Goal: Information Seeking & Learning: Learn about a topic

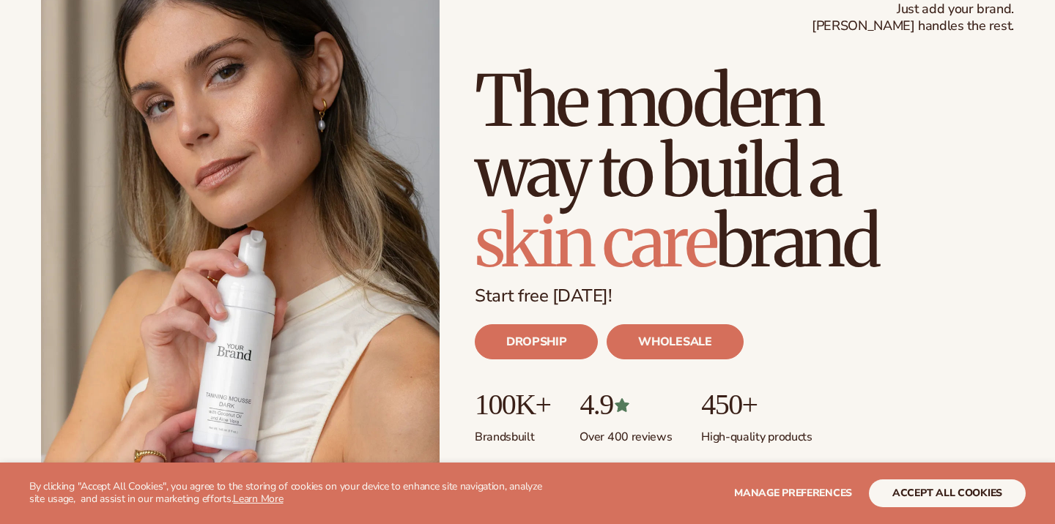
scroll to position [111, 0]
click at [973, 495] on button "accept all cookies" at bounding box center [947, 494] width 157 height 28
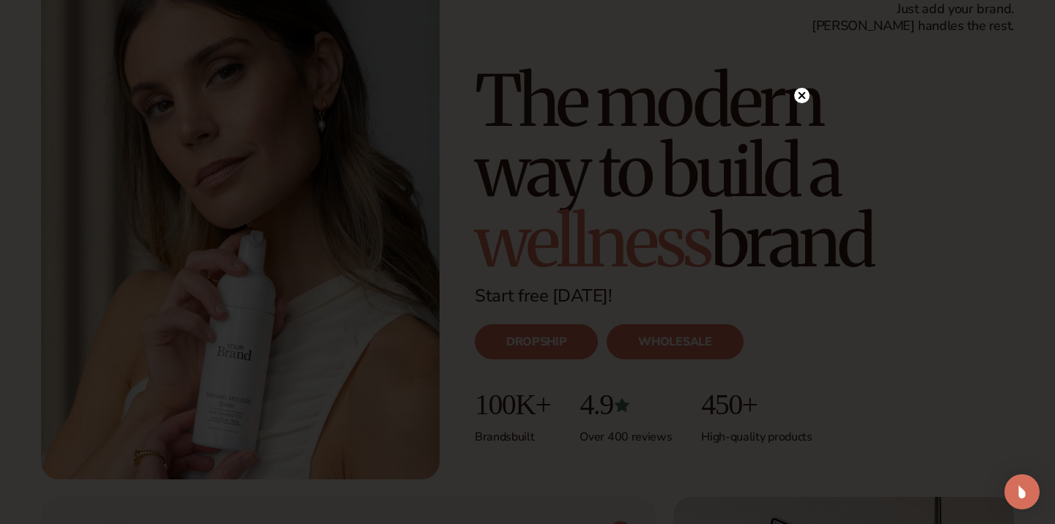
scroll to position [264, 0]
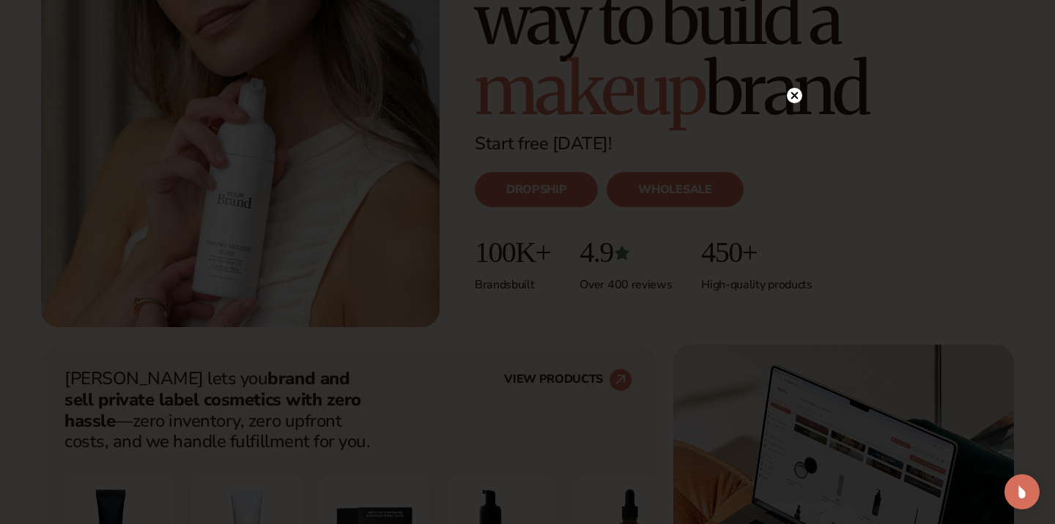
click at [795, 97] on circle at bounding box center [794, 95] width 15 height 15
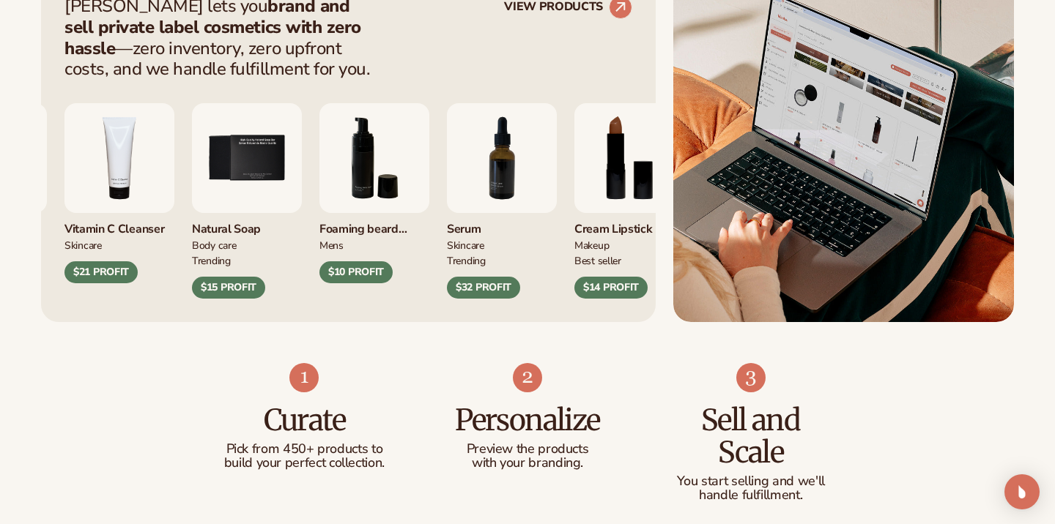
scroll to position [644, 0]
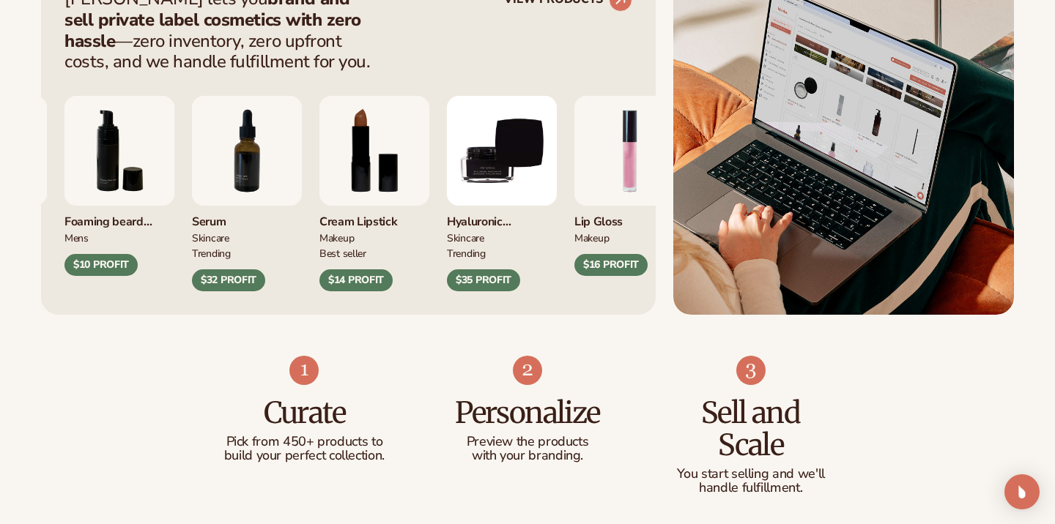
click at [557, 174] on img "9 / 9" at bounding box center [502, 151] width 110 height 110
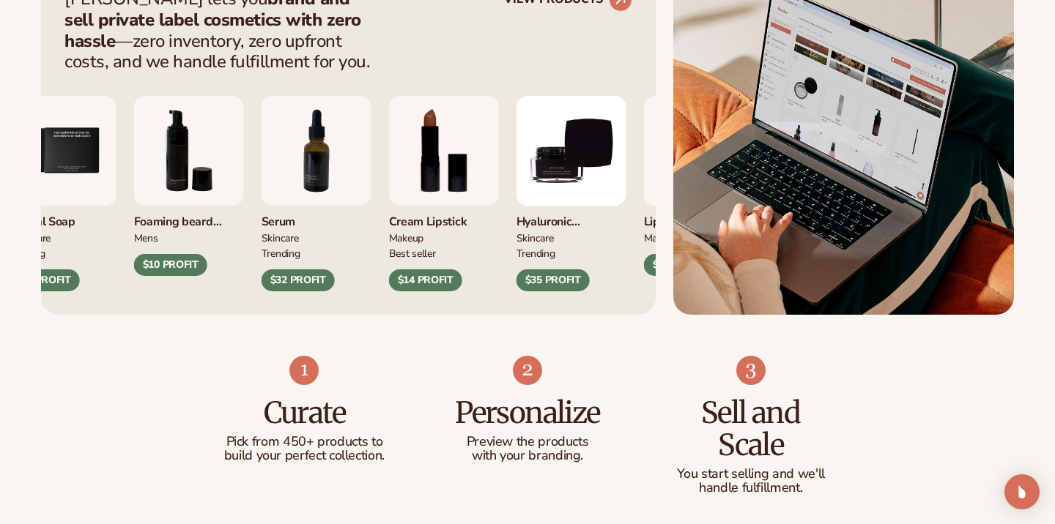
click at [542, 272] on div "$35 PROFIT" at bounding box center [552, 281] width 73 height 22
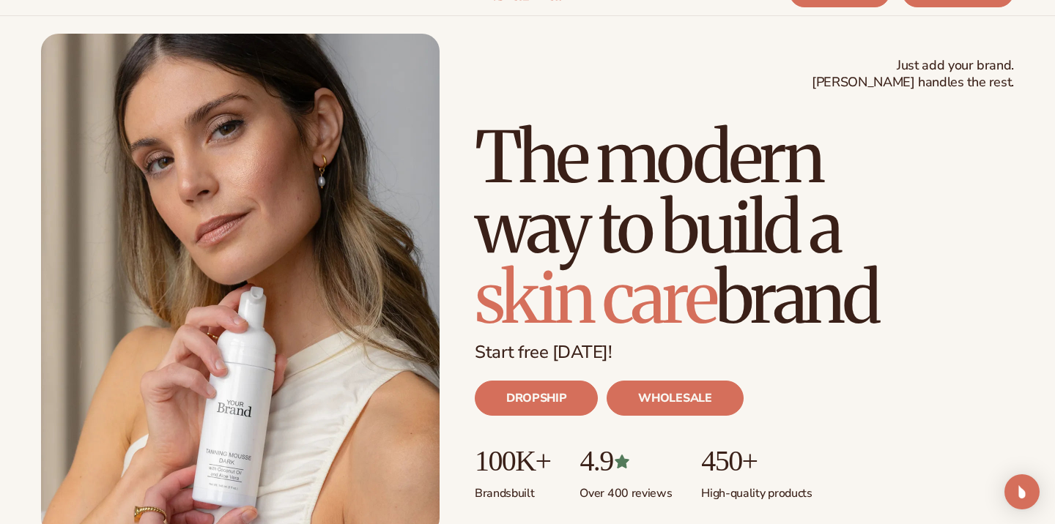
scroll to position [69, 0]
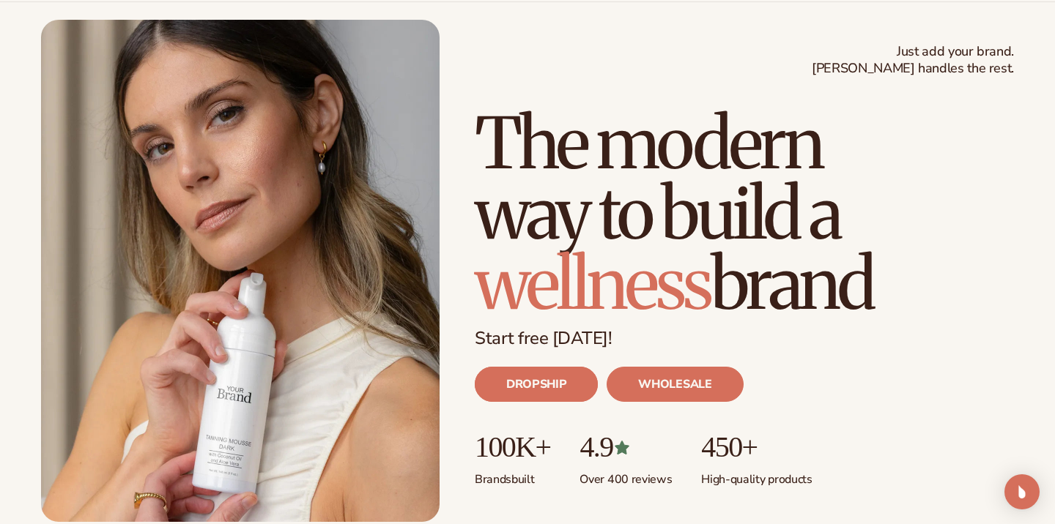
click at [527, 388] on link "DROPSHIP" at bounding box center [536, 384] width 123 height 35
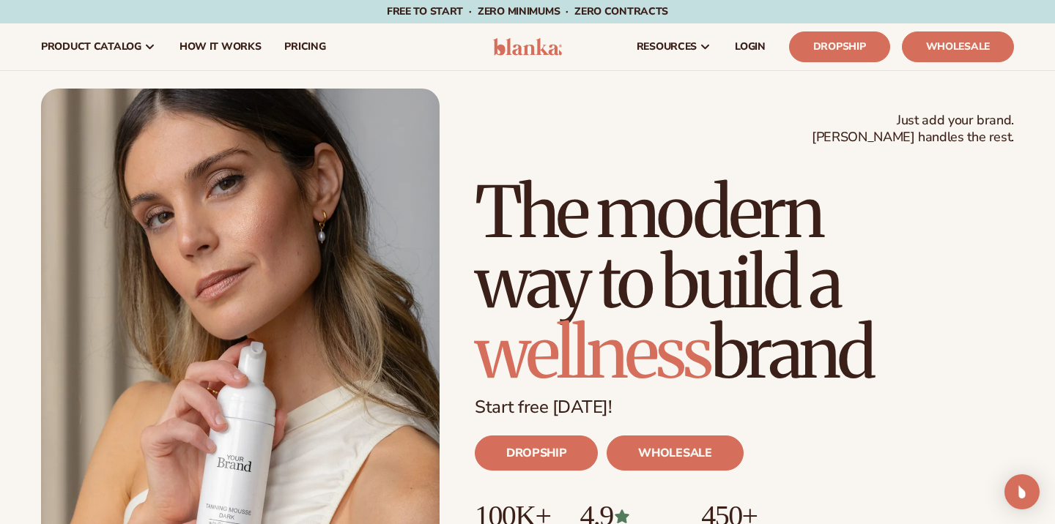
scroll to position [0, 0]
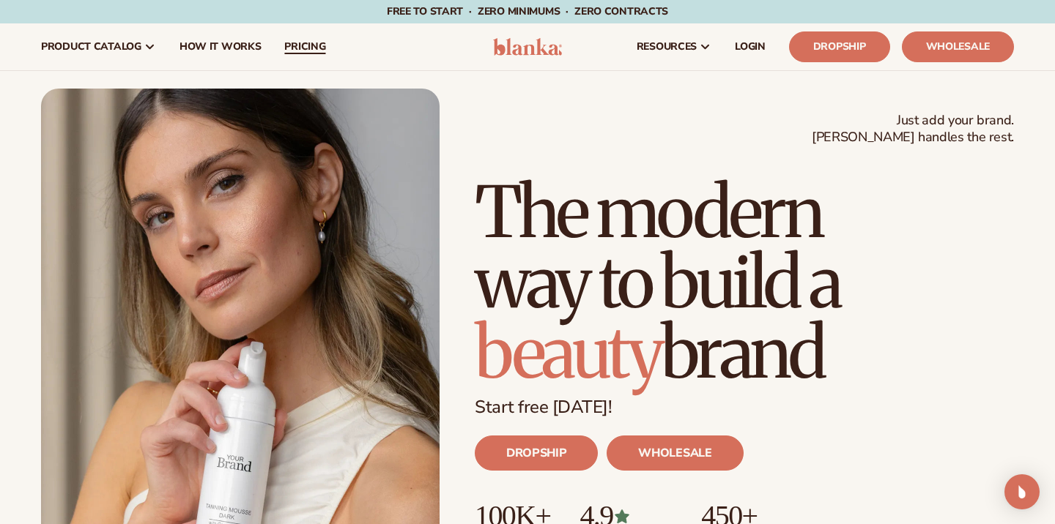
click at [291, 48] on span "pricing" at bounding box center [304, 47] width 41 height 12
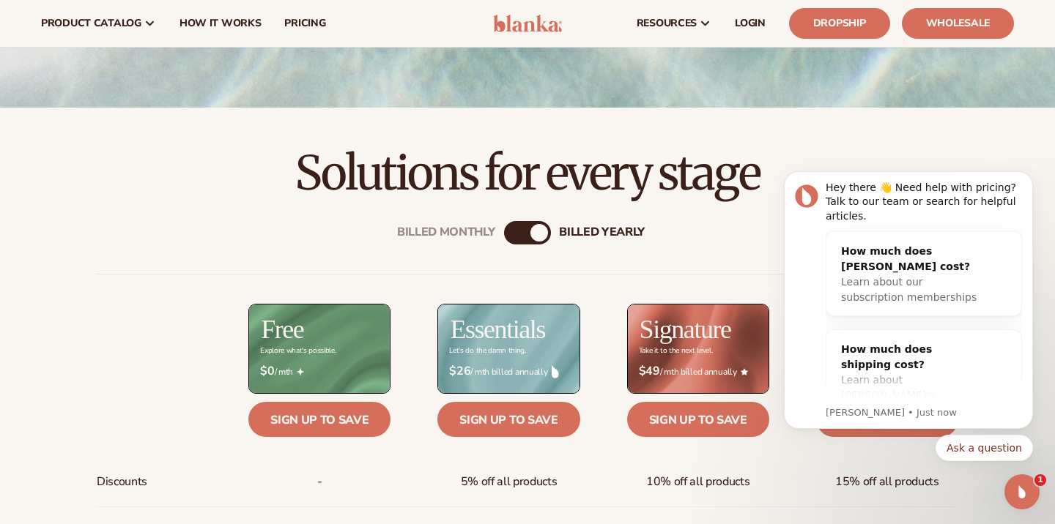
scroll to position [321, 0]
